Goal: Navigation & Orientation: Go to known website

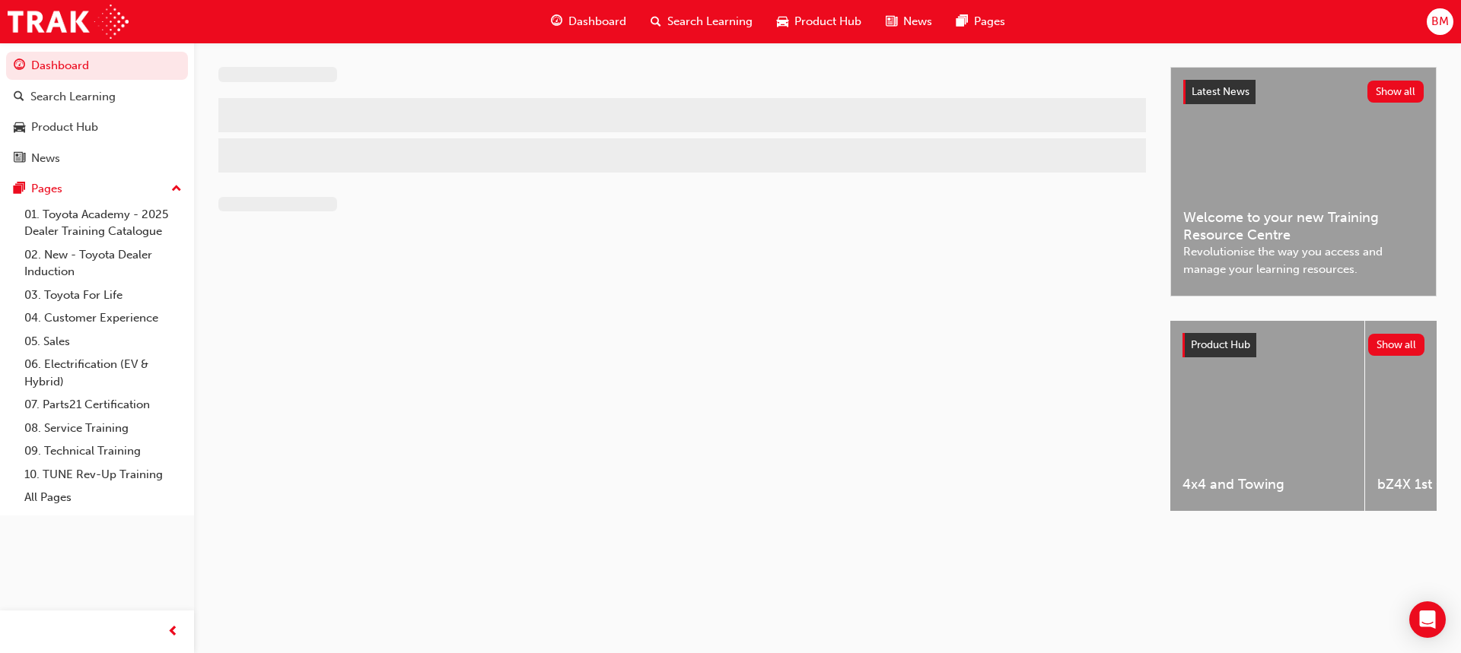
click at [1445, 17] on div "Dashboard Search Learning Product Hub News Pages BM" at bounding box center [730, 21] width 1461 height 43
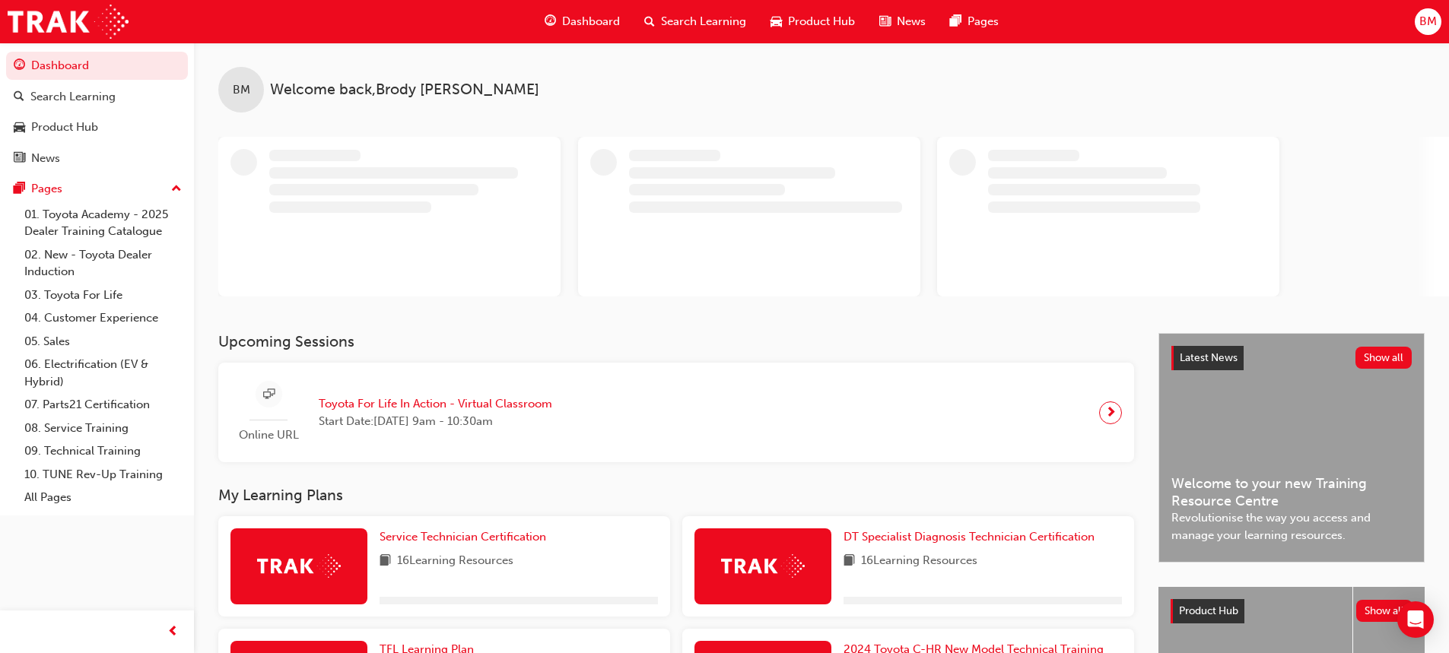
click at [1432, 30] on span "BM" at bounding box center [1428, 21] width 17 height 17
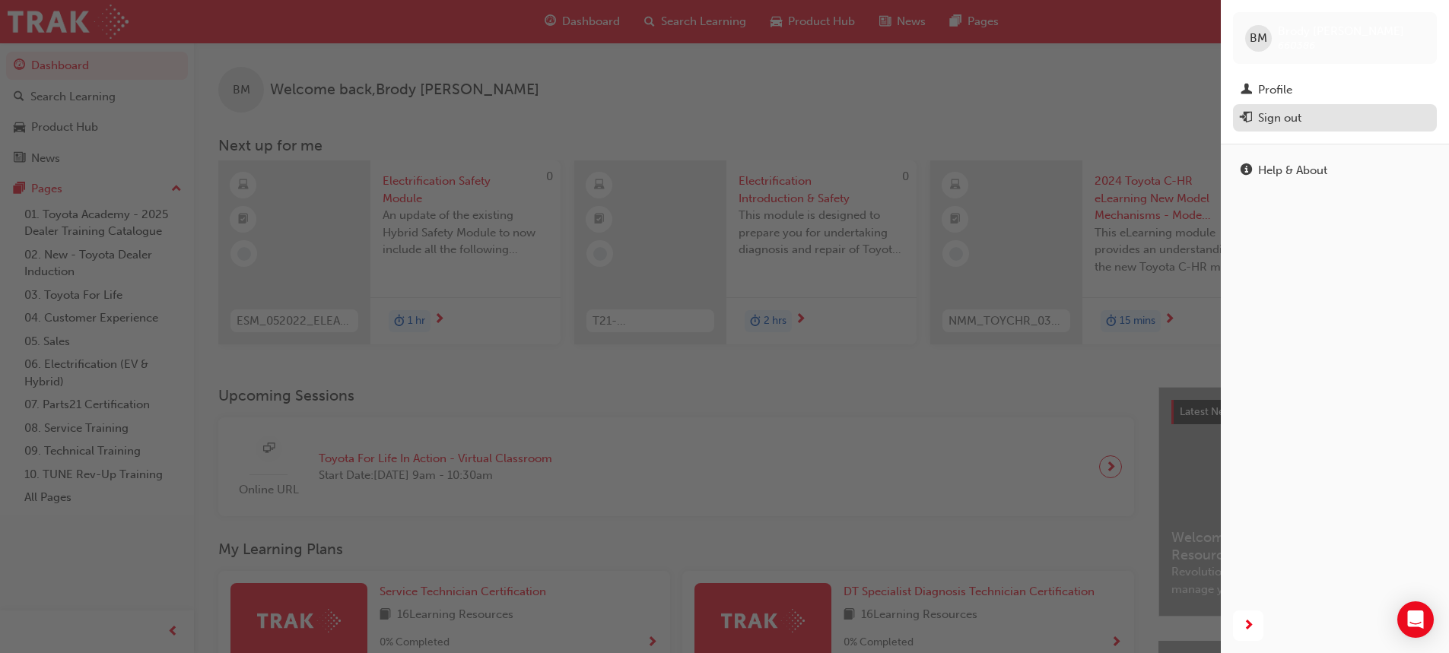
click at [1302, 123] on div "Sign out" at bounding box center [1335, 118] width 189 height 19
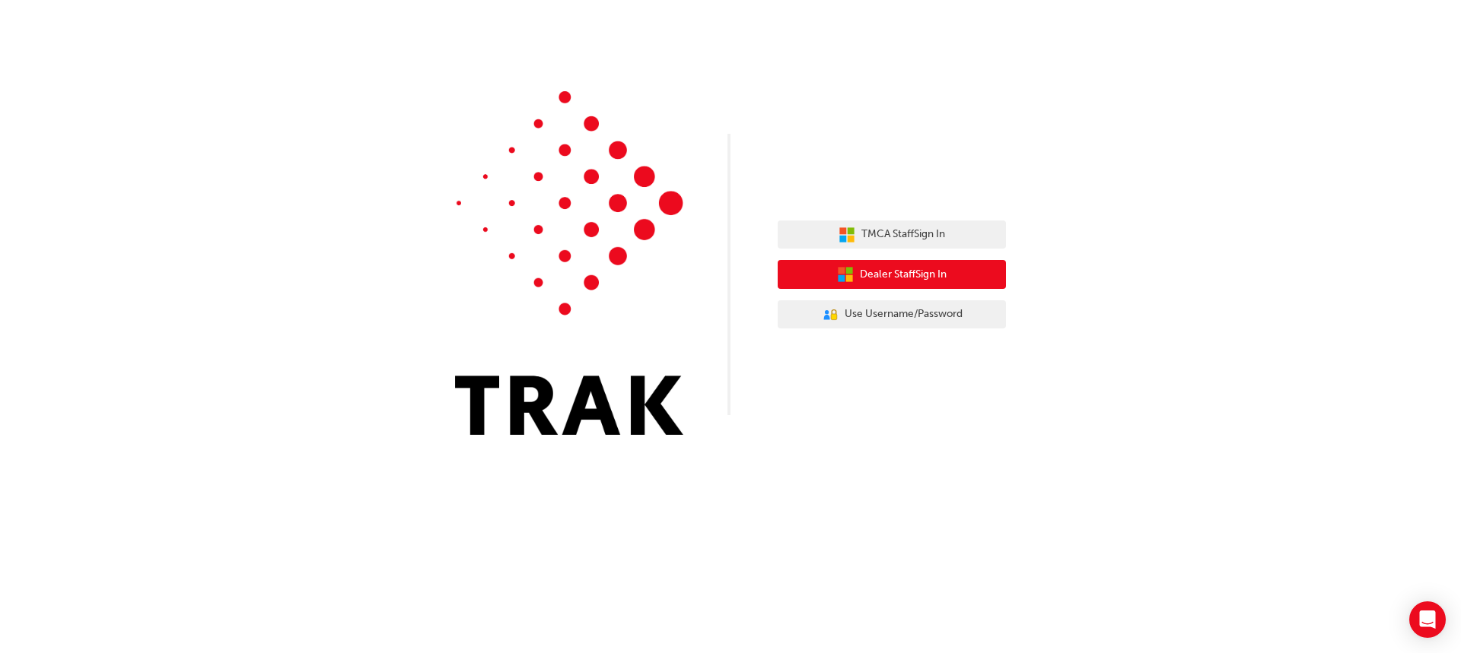
click at [911, 270] on span "Dealer Staff Sign In" at bounding box center [903, 274] width 87 height 17
